Goal: Task Accomplishment & Management: Manage account settings

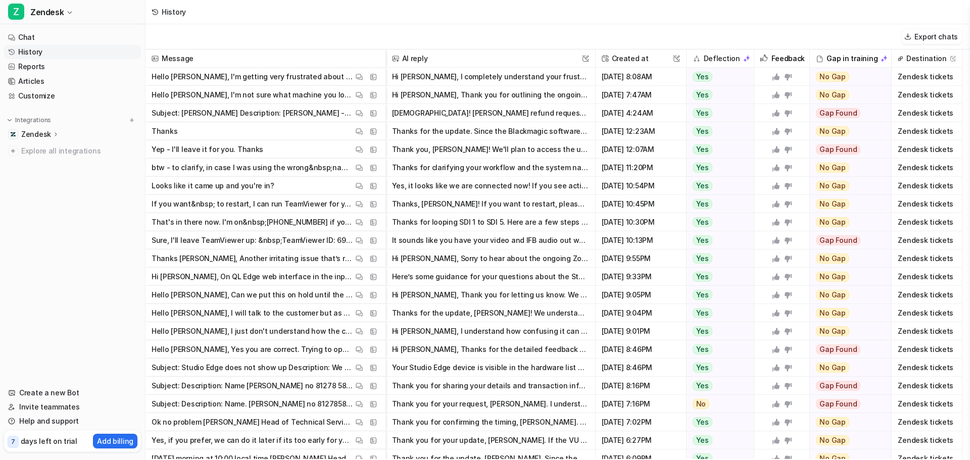
click at [505, 111] on button "[DEMOGRAPHIC_DATA]! [PERSON_NAME] refund request humein mil gaya. Hamare help a…" at bounding box center [490, 113] width 197 height 18
click at [477, 154] on button "Thank you, [PERSON_NAME]! We'll plan to access the unit [DATE] for further inve…" at bounding box center [490, 149] width 197 height 18
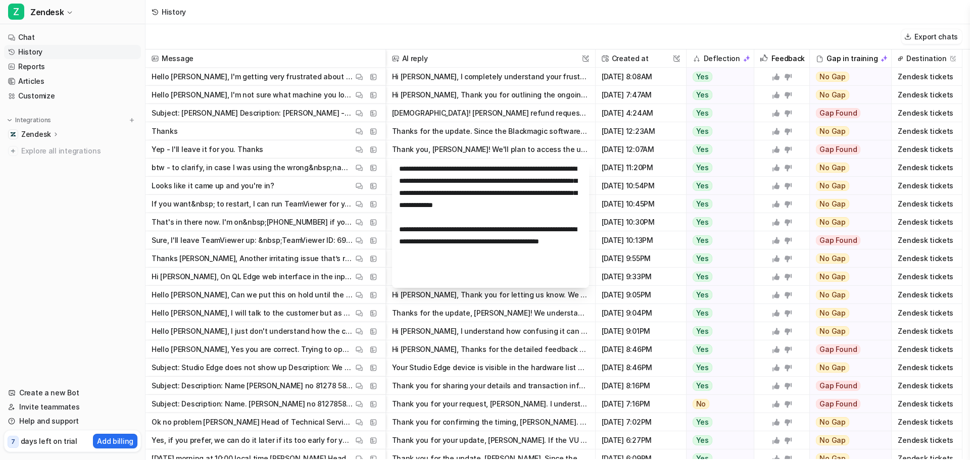
click at [439, 76] on button "Hi [PERSON_NAME], I completely understand your frustration—it's very puzzling w…" at bounding box center [490, 77] width 197 height 18
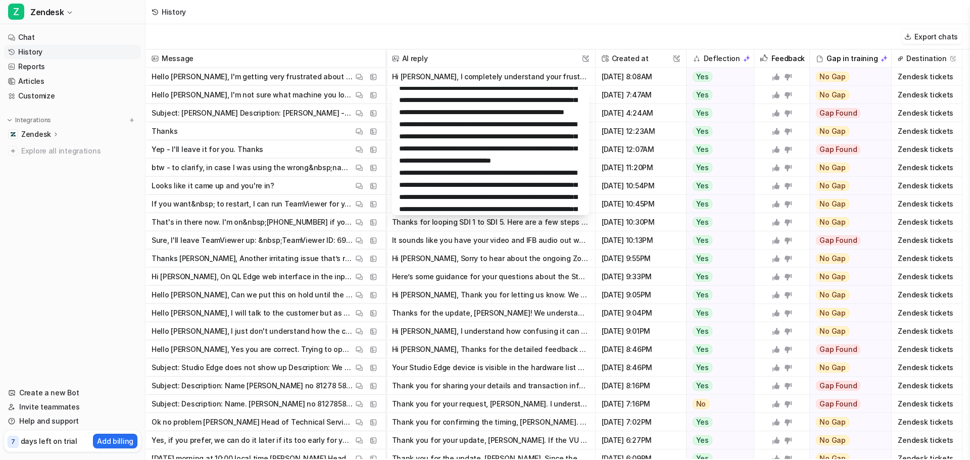
scroll to position [106, 0]
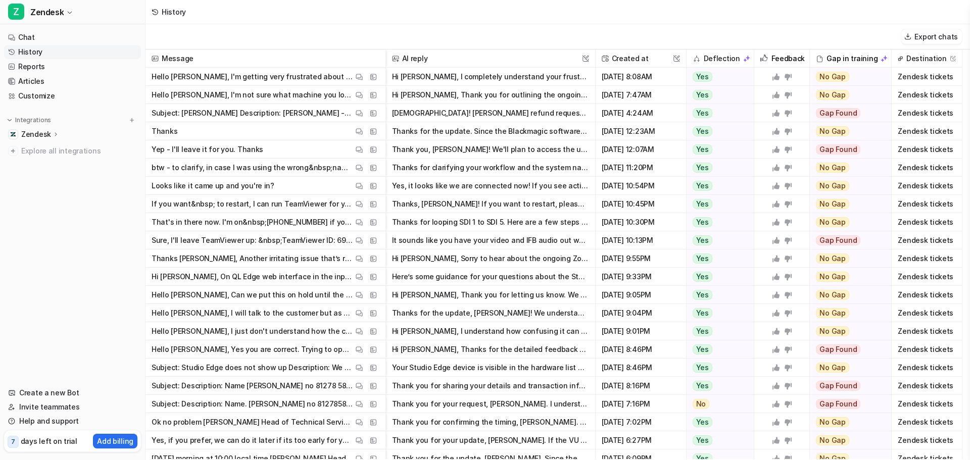
click at [316, 78] on p "Hello [PERSON_NAME], I'm getting very frustrated about this. As I said in my em…" at bounding box center [253, 77] width 202 height 18
click at [333, 79] on span "View Thread" at bounding box center [330, 77] width 44 height 14
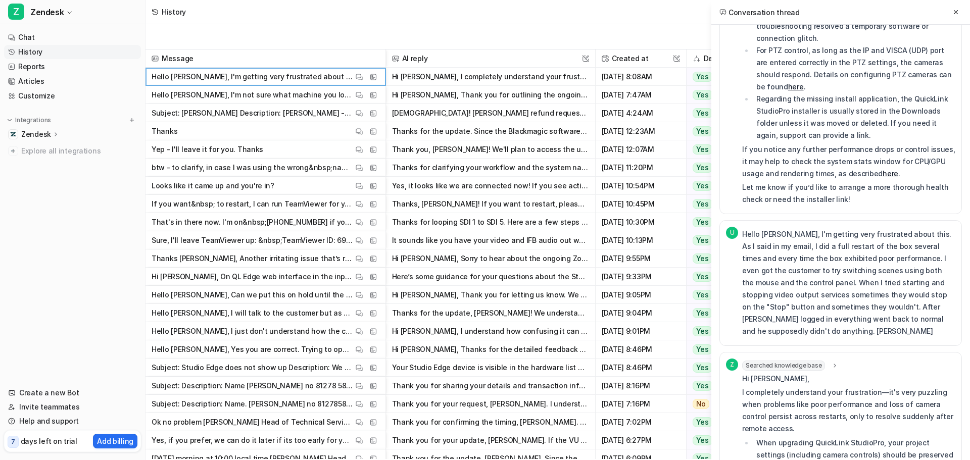
scroll to position [404, 0]
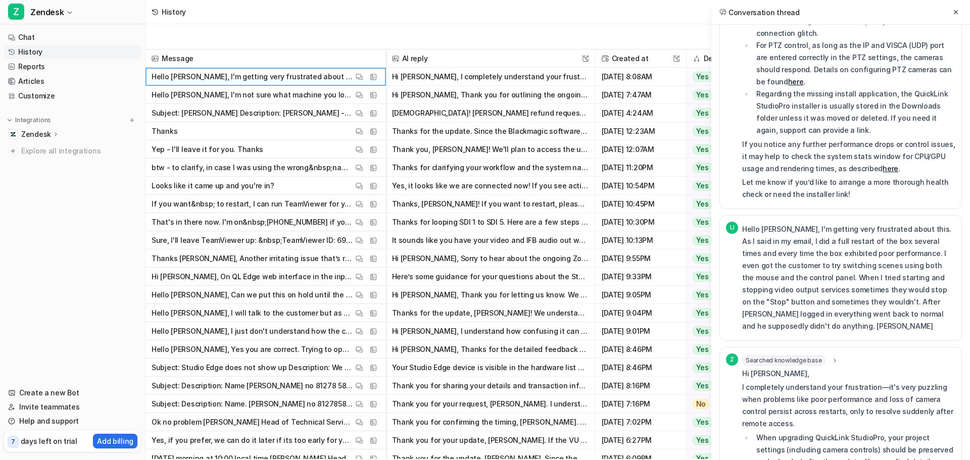
drag, startPoint x: 831, startPoint y: 276, endPoint x: 830, endPoint y: 282, distance: 5.6
click at [830, 282] on p "Hello [PERSON_NAME], I'm getting very frustrated about this. As I said in my em…" at bounding box center [848, 277] width 213 height 109
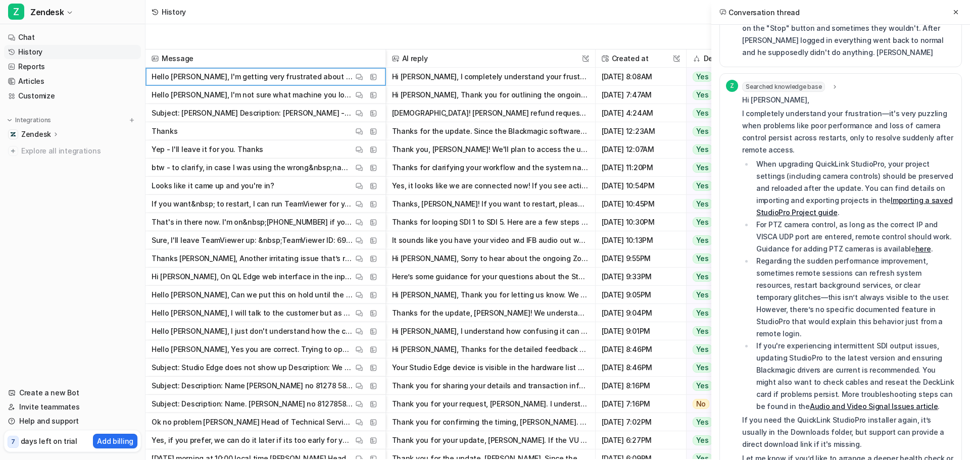
scroll to position [678, 0]
click at [830, 282] on li "Regarding the sudden performance improvement, sometimes remote sessions can ref…" at bounding box center [854, 297] width 202 height 85
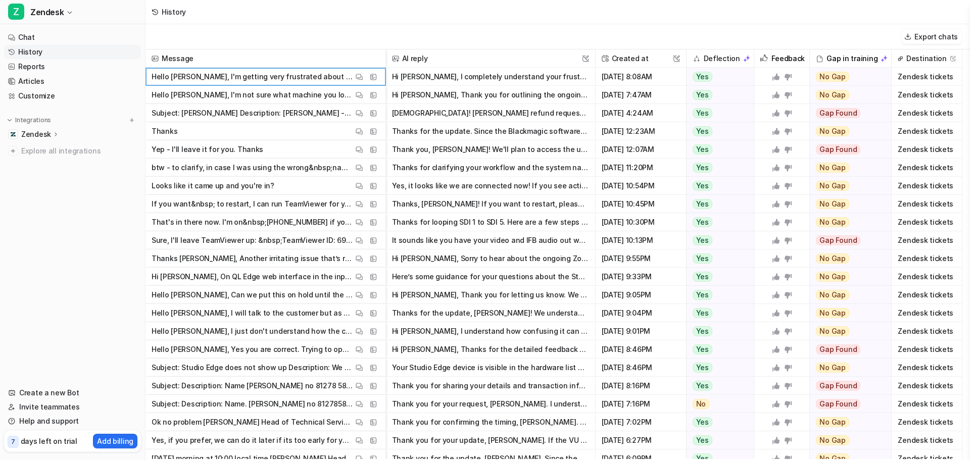
click at [84, 265] on nav "Chat History Reports Articles Customize Integrations Zendesk Overview Sources A…" at bounding box center [72, 202] width 145 height 352
click at [263, 167] on p "btw - to clarify, in case I was using the wrong&nbsp;names for the systems - it…" at bounding box center [253, 168] width 202 height 18
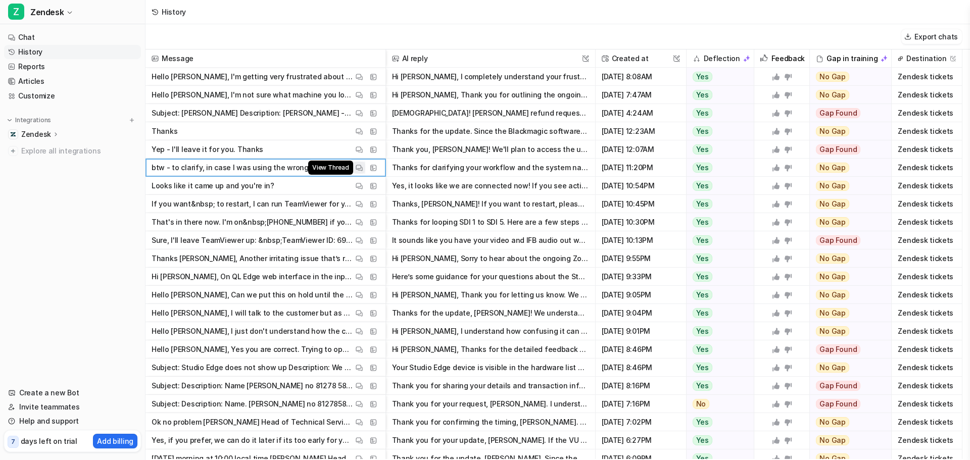
click at [358, 167] on img at bounding box center [359, 168] width 7 height 8
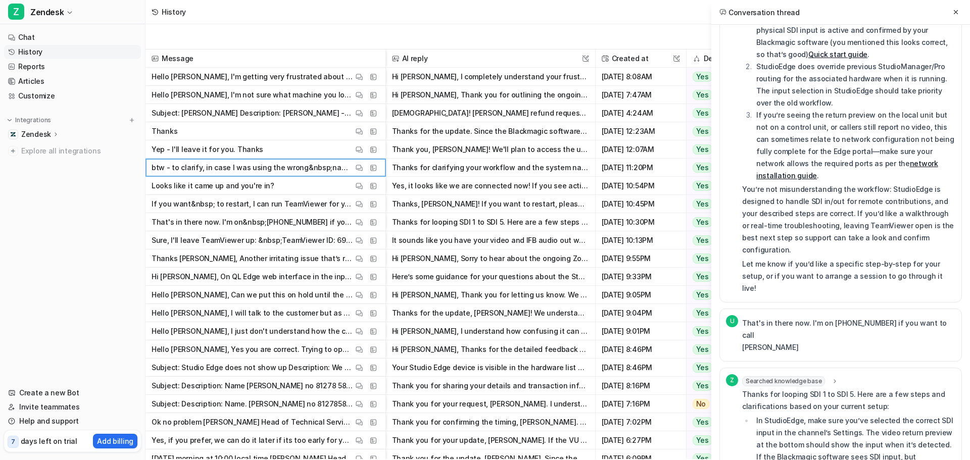
scroll to position [212, 0]
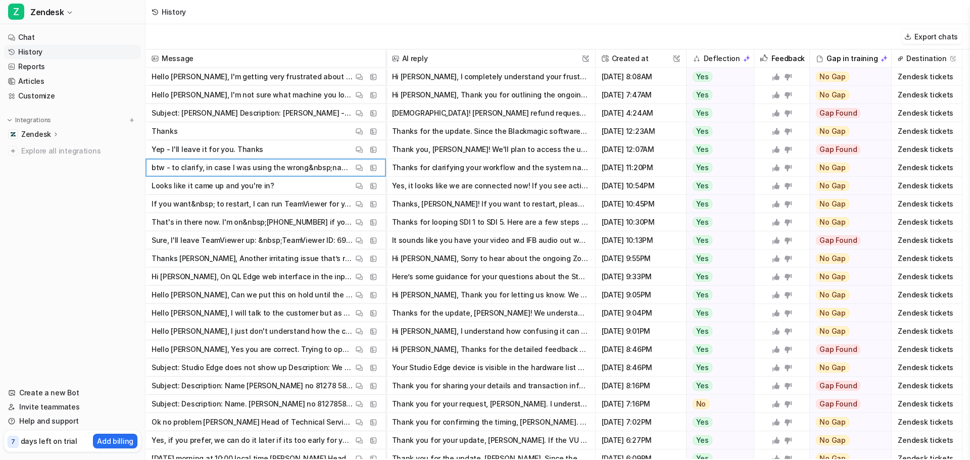
click at [66, 232] on nav "Chat History Reports Articles Customize Integrations Zendesk Overview Sources A…" at bounding box center [72, 202] width 145 height 352
click at [470, 223] on button "Thanks for looping SDI 1 to SDI 5. Here are a few steps and clarifications base…" at bounding box center [490, 222] width 197 height 18
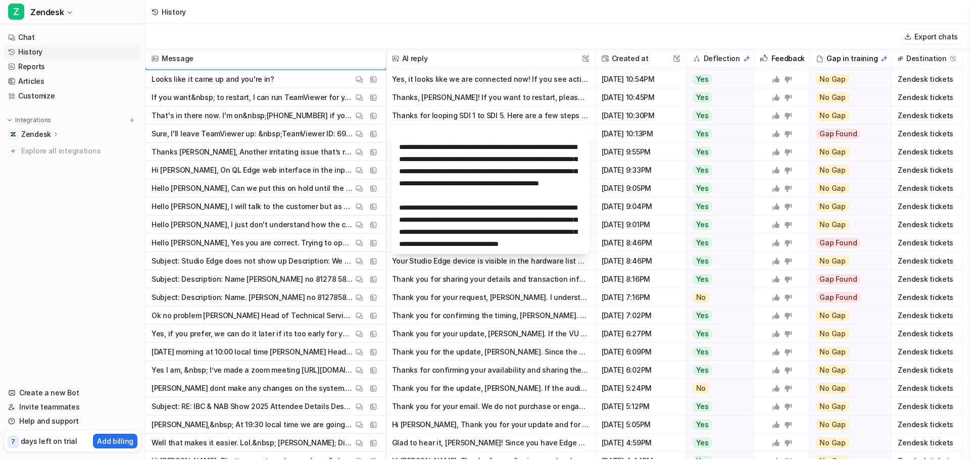
scroll to position [108, 0]
click at [19, 328] on nav "Chat History Reports Articles Customize Integrations Zendesk Overview Sources A…" at bounding box center [72, 202] width 145 height 352
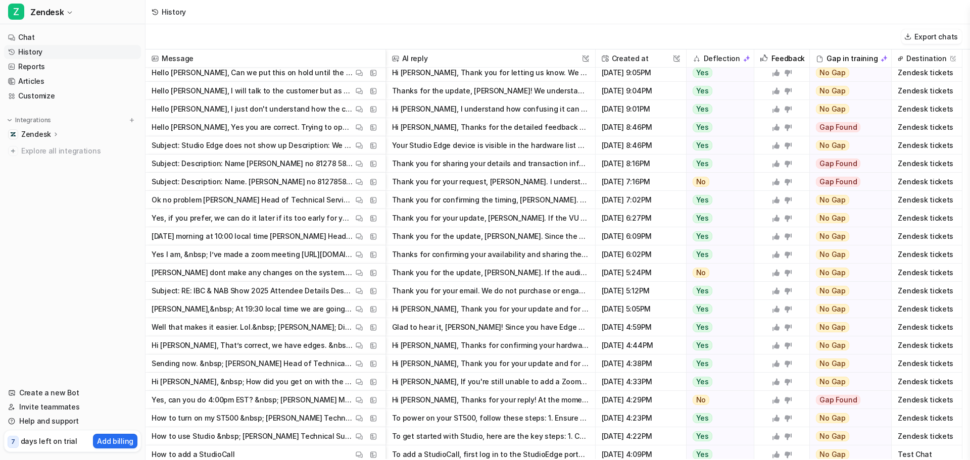
scroll to position [227, 0]
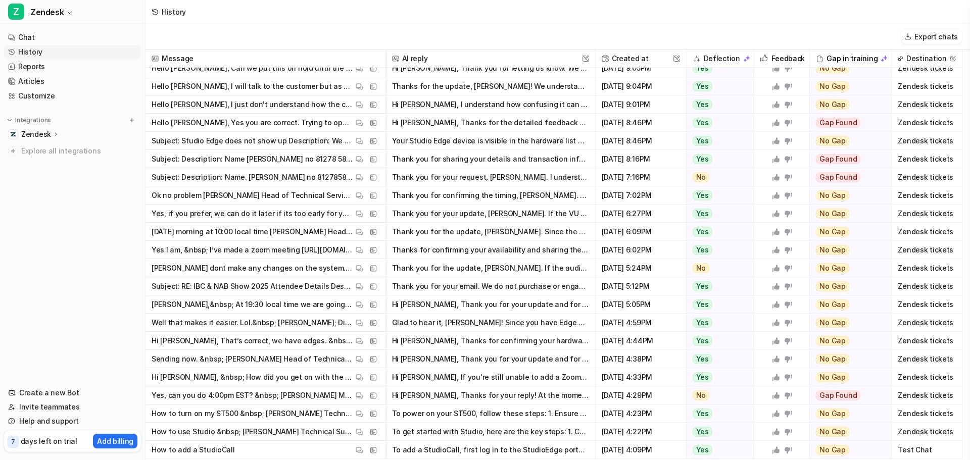
click at [229, 308] on p "[PERSON_NAME],&nbsp; At 19:30 local time we are going live. So we have 30 minut…" at bounding box center [253, 305] width 202 height 18
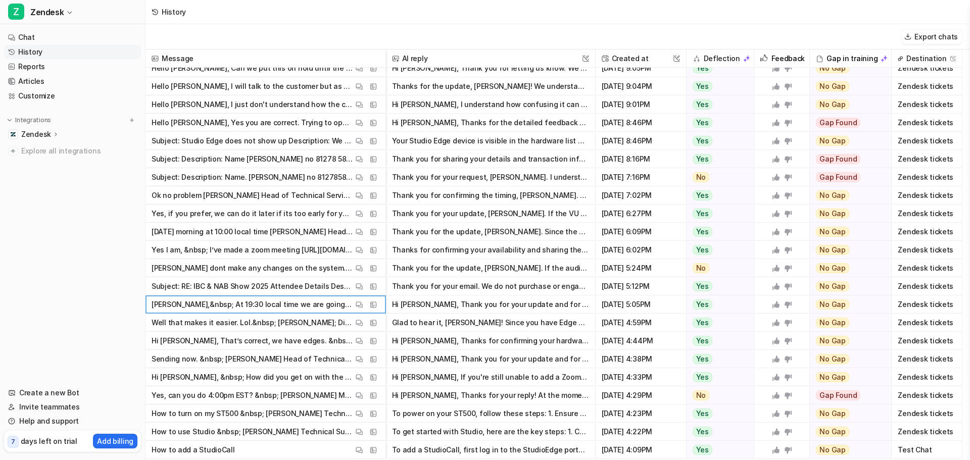
click at [293, 302] on p "[PERSON_NAME],&nbsp; At 19:30 local time we are going live. So we have 30 minut…" at bounding box center [253, 305] width 202 height 18
click at [353, 304] on button "View Thread" at bounding box center [359, 305] width 12 height 12
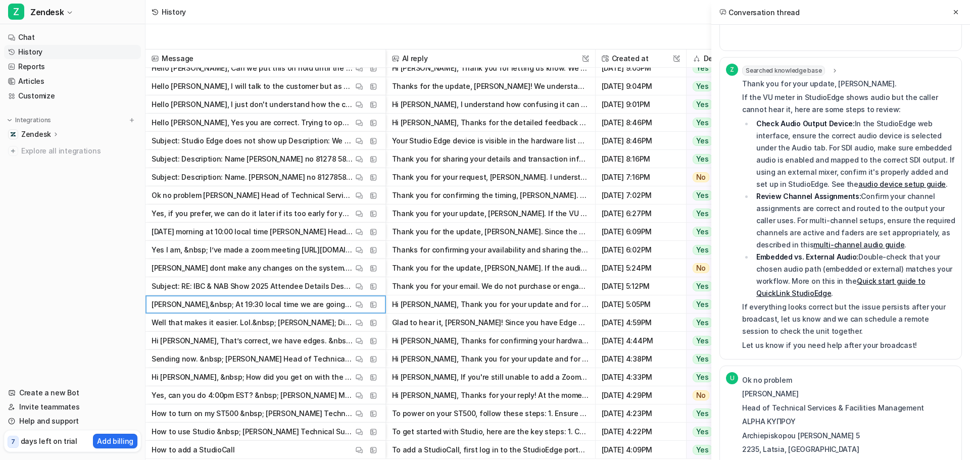
scroll to position [2914, 0]
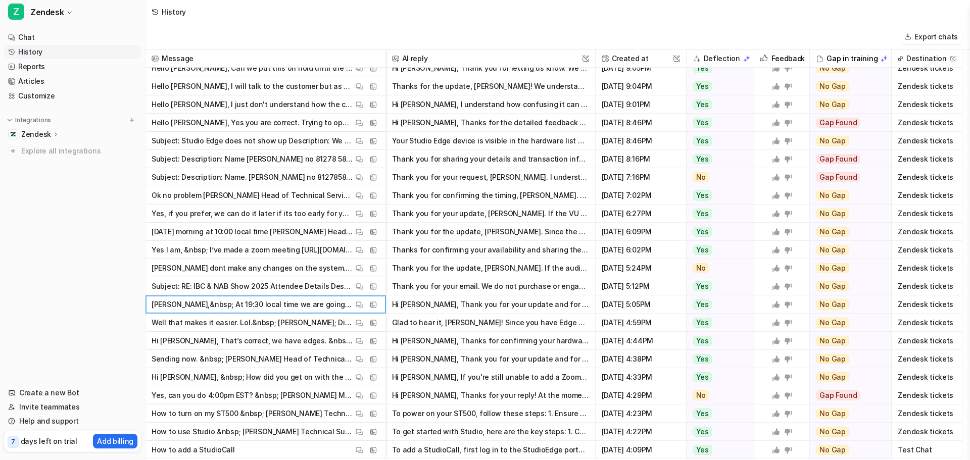
click at [107, 261] on nav "Chat History Reports Articles Customize Integrations Zendesk Overview Sources A…" at bounding box center [72, 202] width 145 height 352
click at [29, 103] on link "Customize" at bounding box center [72, 96] width 137 height 14
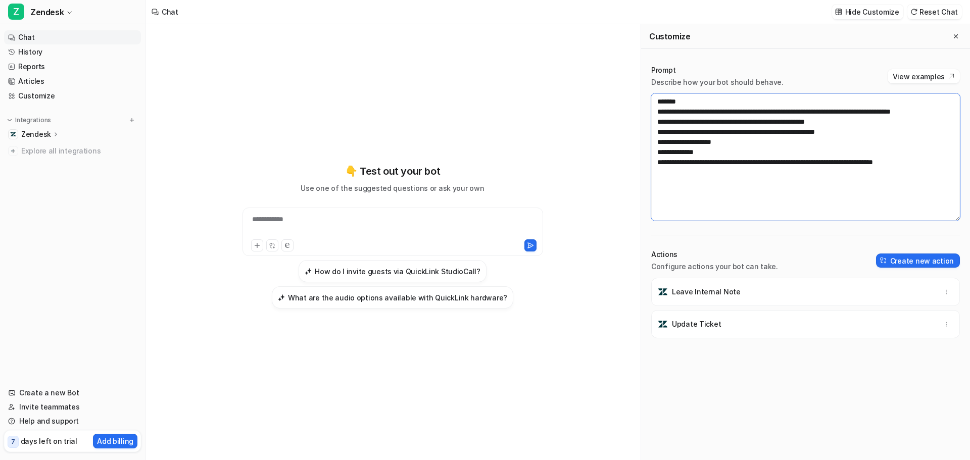
click at [935, 173] on textarea "**********" at bounding box center [805, 156] width 309 height 127
type textarea "**********"
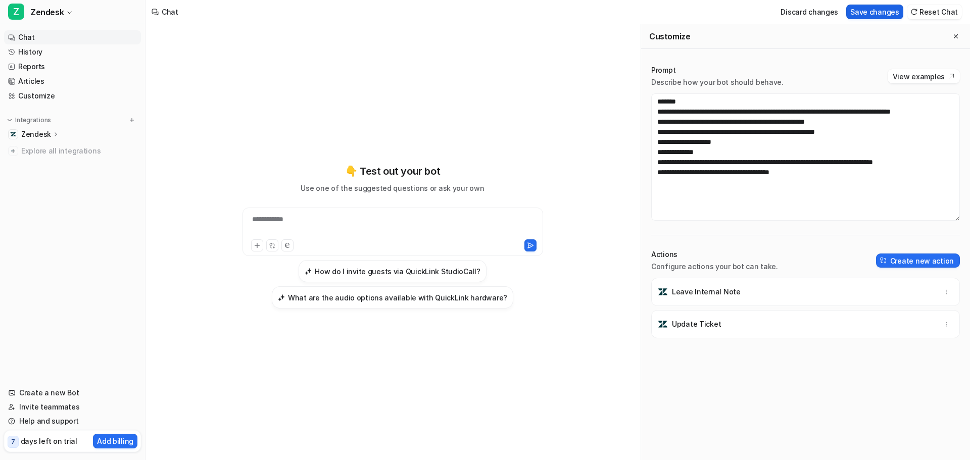
click at [885, 12] on button "Save changes" at bounding box center [874, 12] width 57 height 15
click at [940, 78] on button "View examples" at bounding box center [924, 76] width 72 height 14
